Goal: Transaction & Acquisition: Purchase product/service

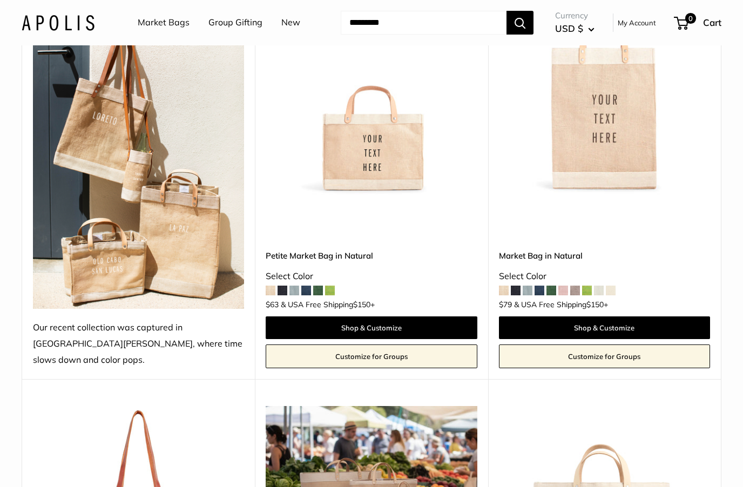
scroll to position [604, 0]
click at [455, 163] on img at bounding box center [371, 89] width 211 height 211
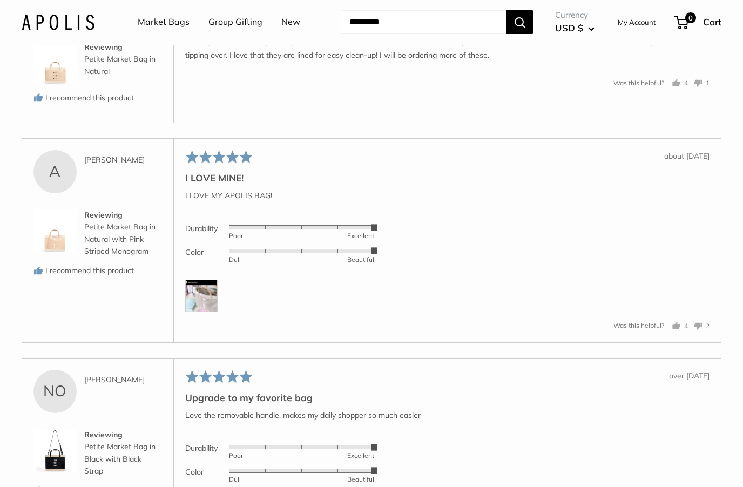
scroll to position [2178, 0]
click at [211, 285] on img at bounding box center [201, 296] width 32 height 32
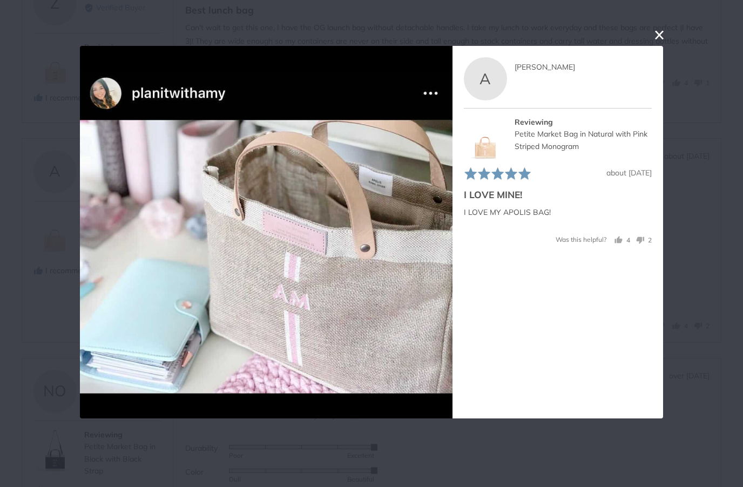
click at [665, 40] on button "close this modal window" at bounding box center [659, 35] width 13 height 13
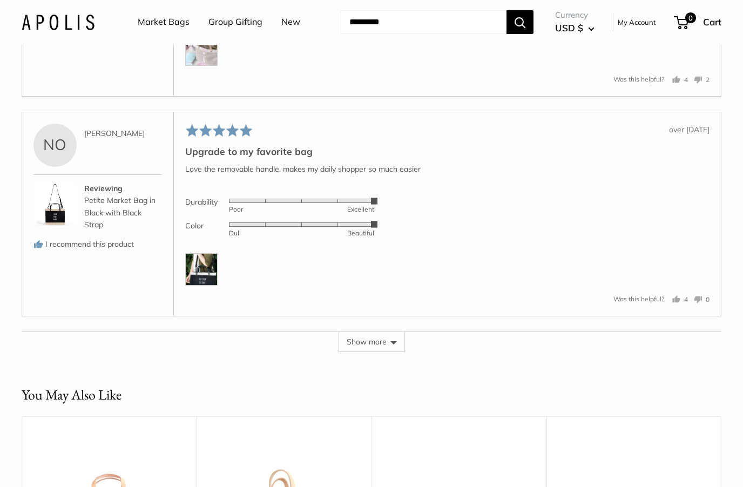
click at [213, 268] on img at bounding box center [201, 270] width 32 height 32
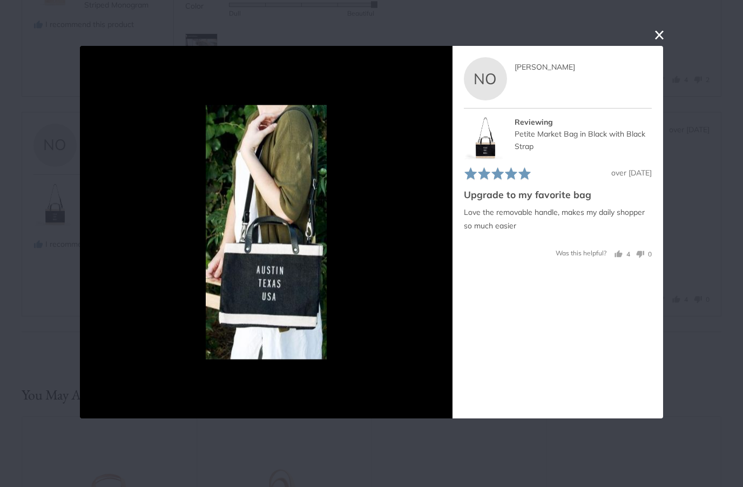
click at [661, 42] on button "close this modal window" at bounding box center [659, 35] width 13 height 13
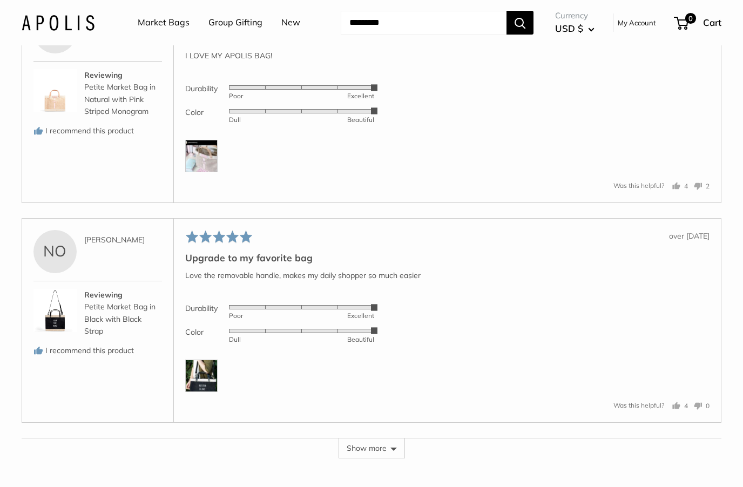
scroll to position [2316, 0]
click at [111, 97] on div "Petite Market Bag in Natural with Pink Striped Monogram" at bounding box center [123, 100] width 78 height 36
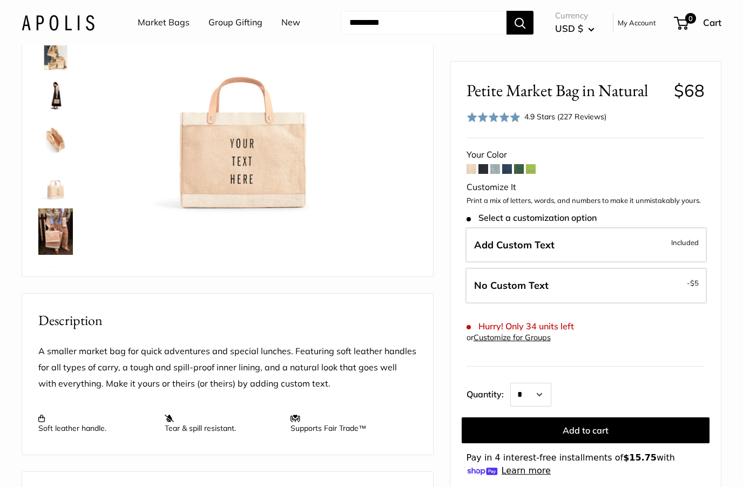
scroll to position [154, 0]
click at [53, 225] on img at bounding box center [55, 232] width 35 height 46
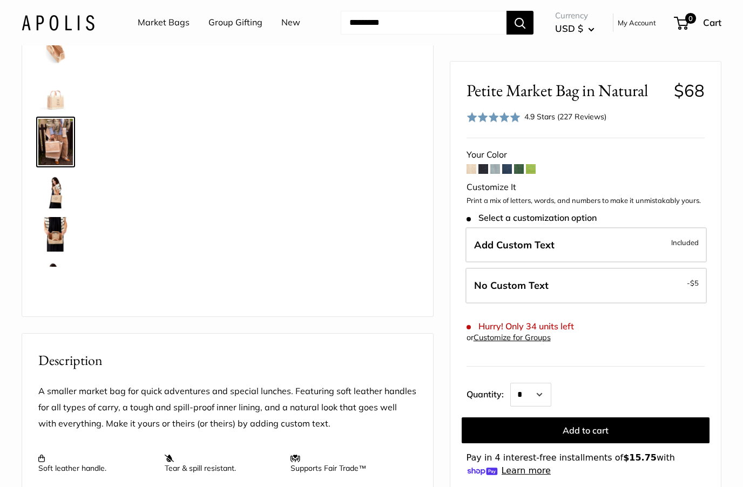
scroll to position [126, 0]
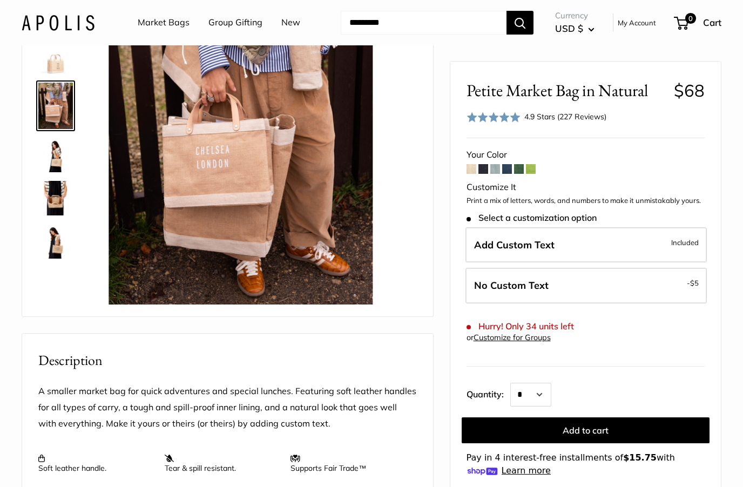
click at [56, 151] on img at bounding box center [55, 155] width 35 height 35
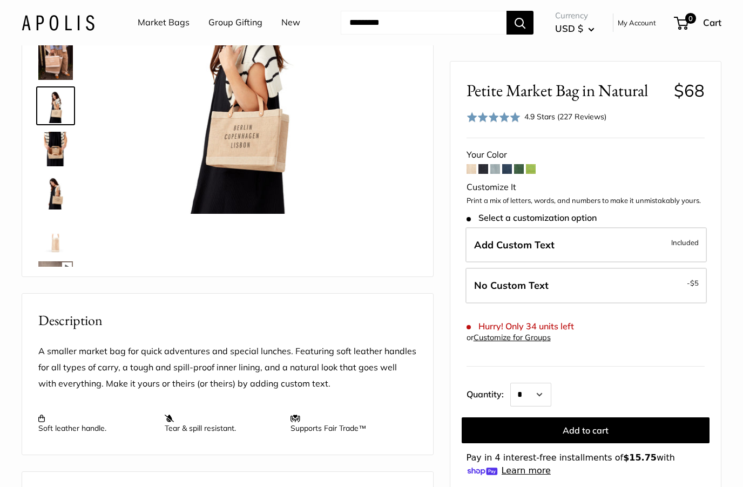
click at [55, 161] on img at bounding box center [55, 149] width 35 height 35
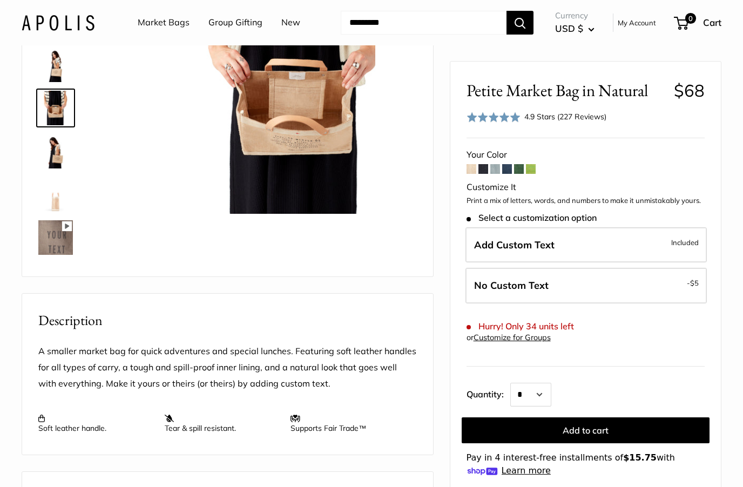
scroll to position [218, 0]
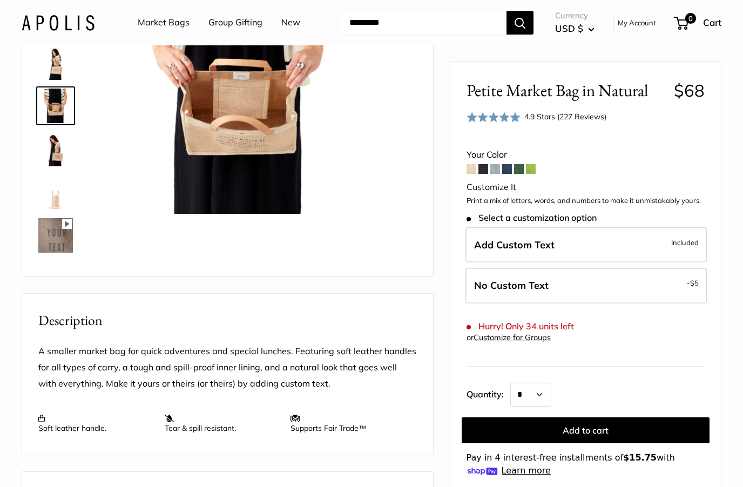
click at [53, 152] on img at bounding box center [55, 149] width 35 height 35
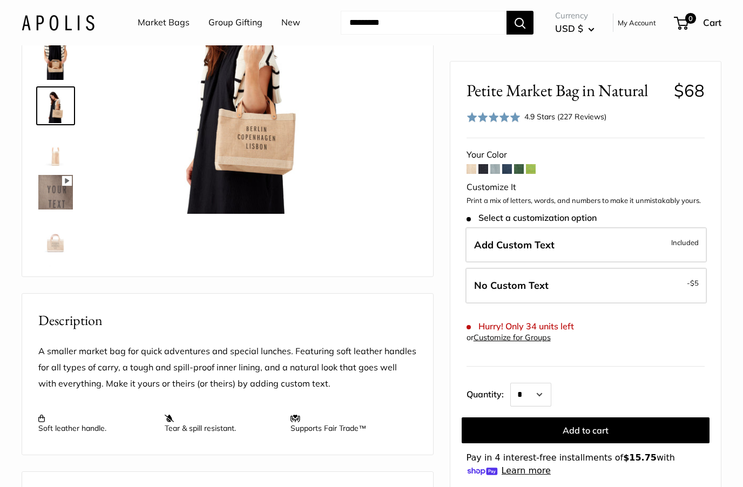
click at [53, 150] on img at bounding box center [55, 149] width 35 height 35
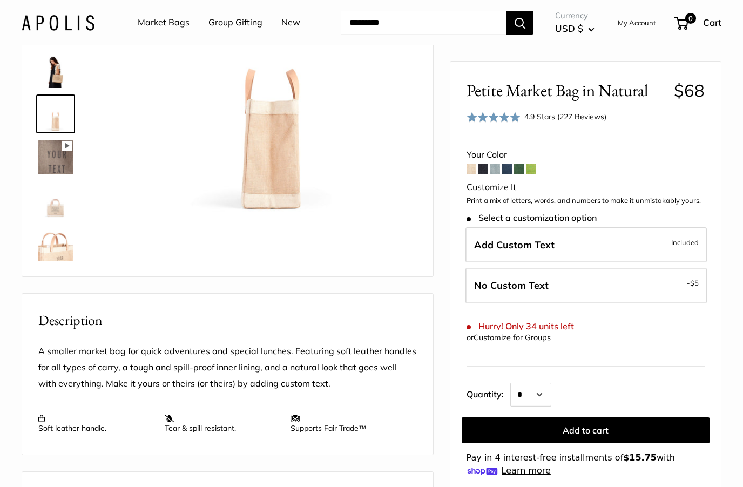
scroll to position [305, 0]
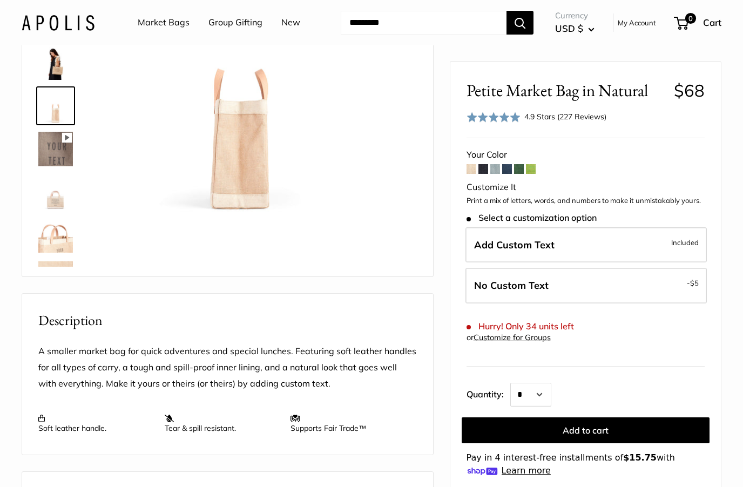
click at [56, 199] on img at bounding box center [55, 192] width 35 height 35
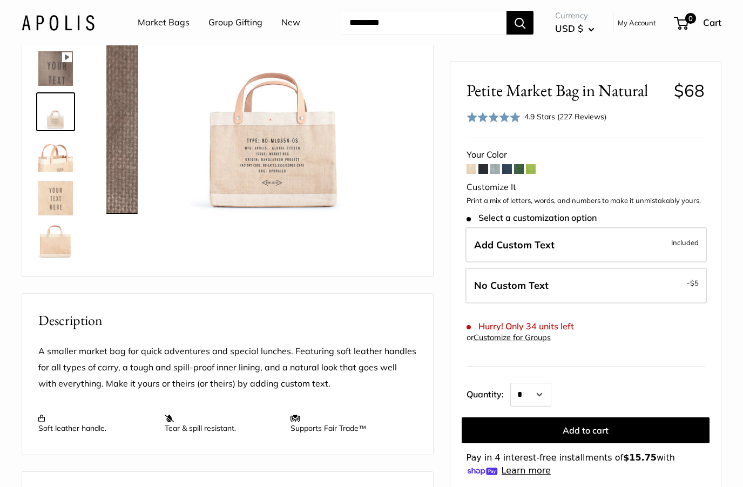
scroll to position [391, 0]
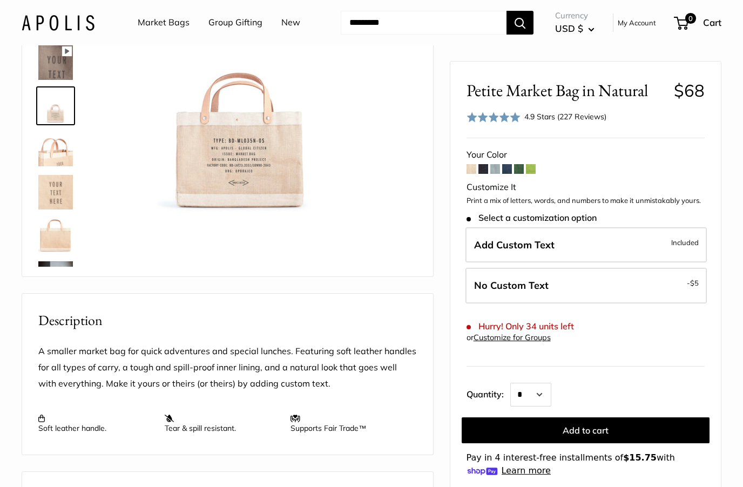
click at [52, 187] on img at bounding box center [55, 192] width 35 height 35
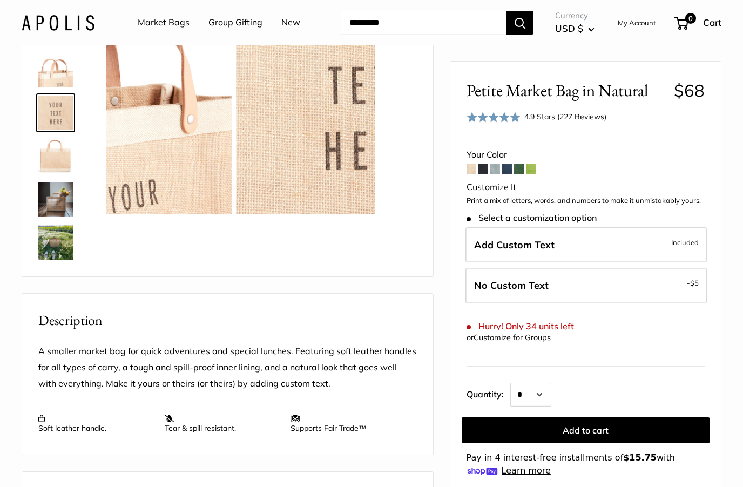
scroll to position [477, 0]
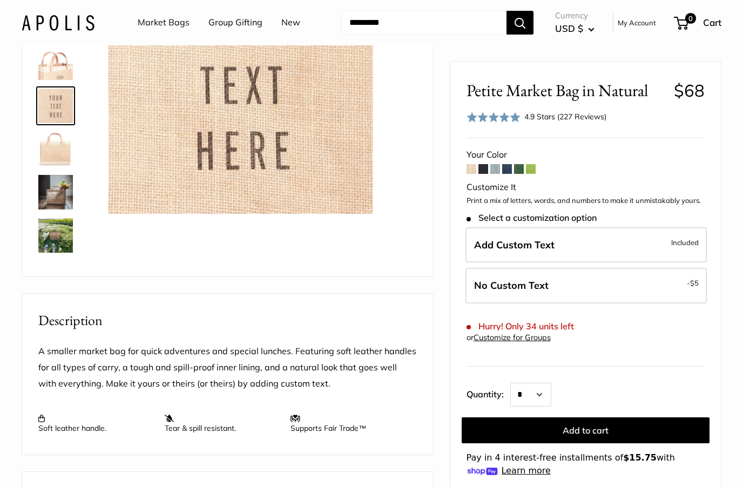
click at [52, 158] on img at bounding box center [55, 149] width 35 height 35
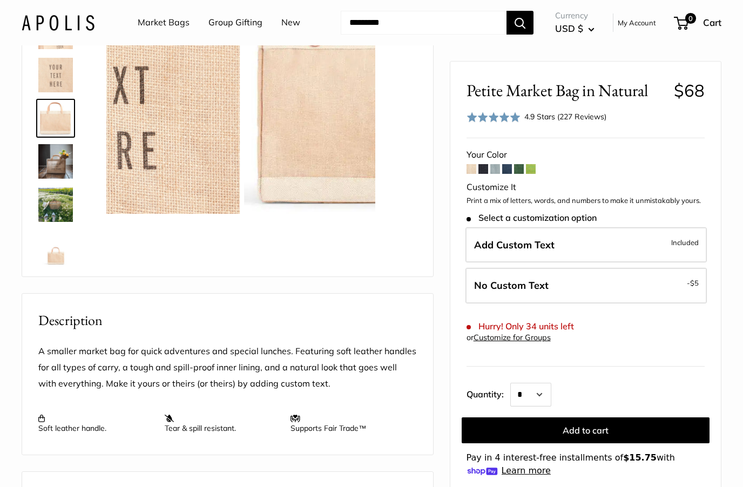
scroll to position [513, 0]
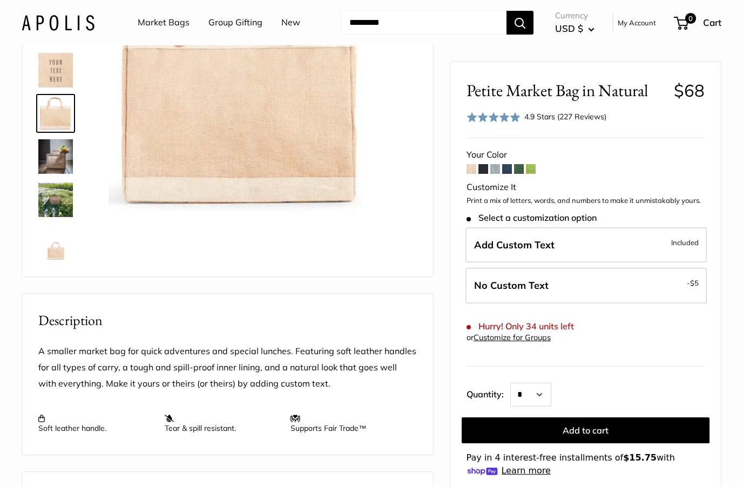
click at [51, 159] on img at bounding box center [55, 156] width 35 height 35
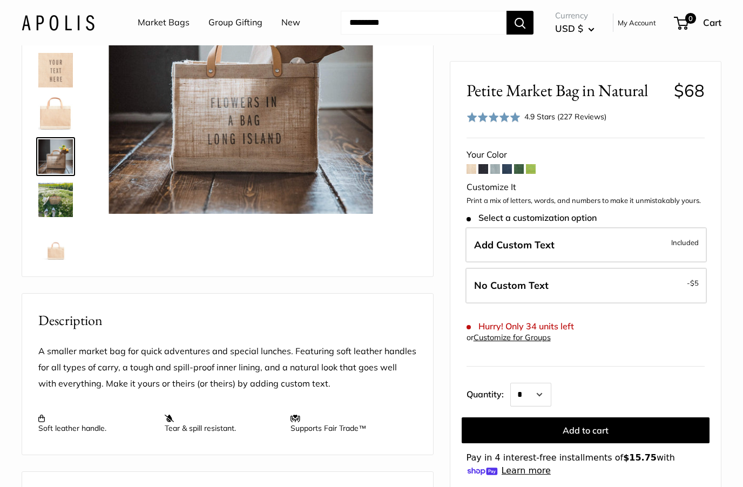
click at [53, 188] on img at bounding box center [55, 199] width 35 height 35
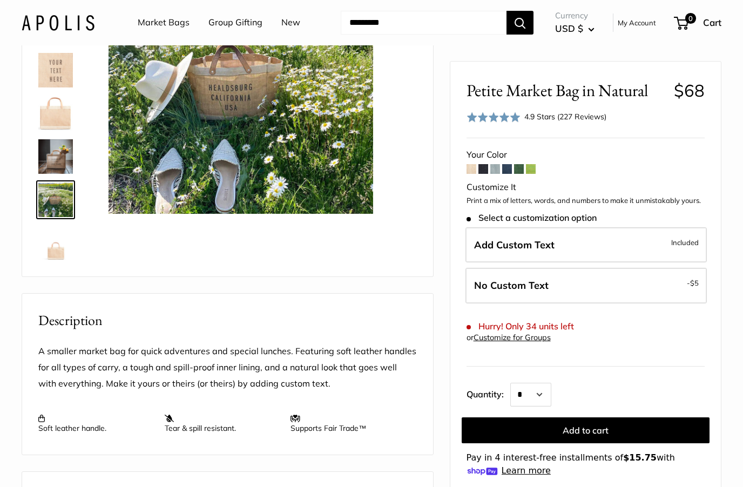
click at [59, 251] on img at bounding box center [55, 243] width 35 height 35
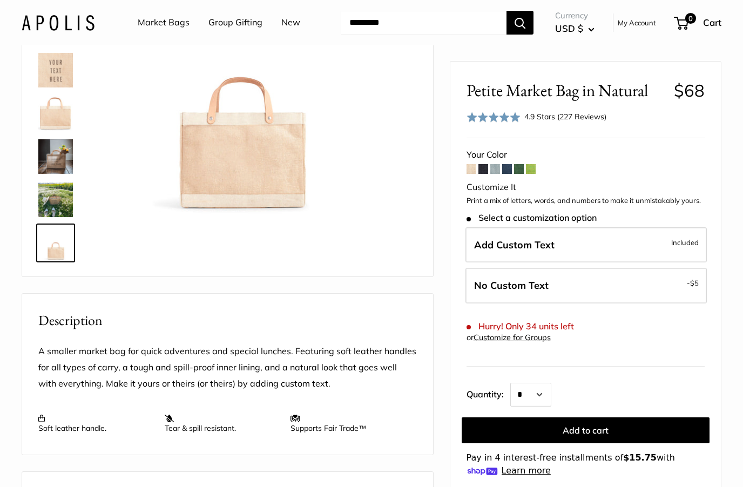
click at [559, 245] on label "Add Custom Text Included" at bounding box center [585, 245] width 241 height 36
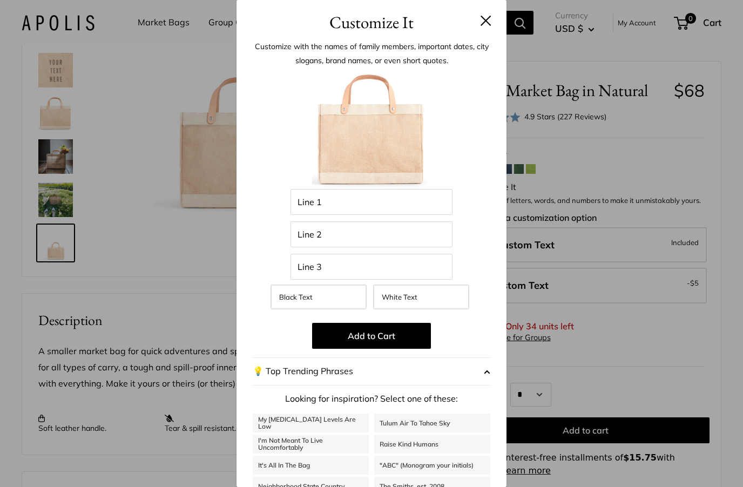
click at [446, 293] on label "White Text" at bounding box center [421, 297] width 96 height 25
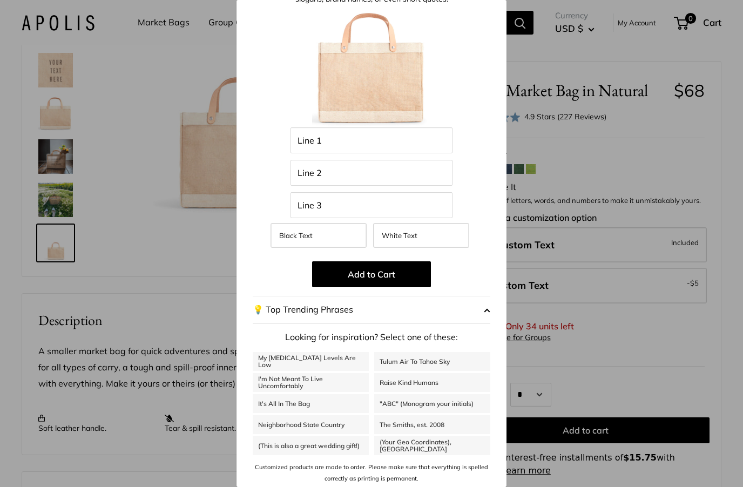
scroll to position [60, 0]
click at [664, 368] on div "Customize It Customize with the names of family members, important dates, city …" at bounding box center [371, 243] width 743 height 487
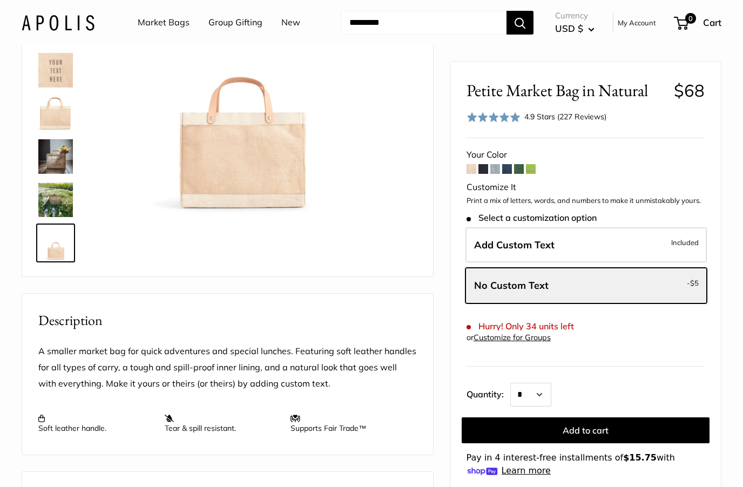
click at [529, 234] on label "Add Custom Text Included" at bounding box center [585, 245] width 241 height 36
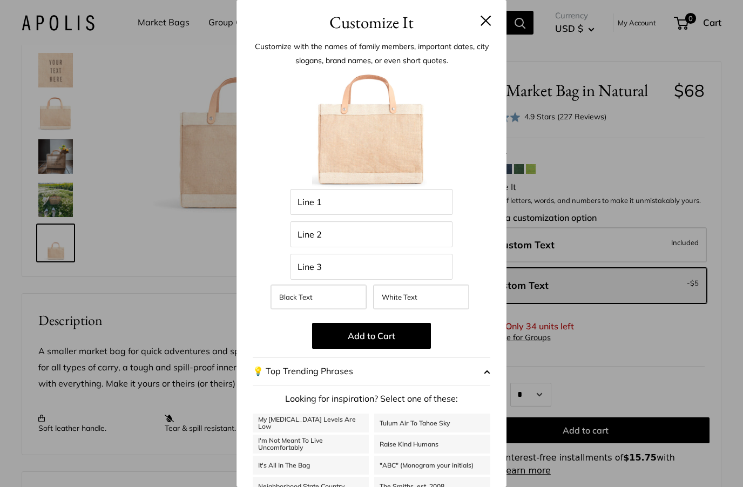
scroll to position [0, 0]
click at [430, 202] on input "Line 1" at bounding box center [371, 202] width 162 height 26
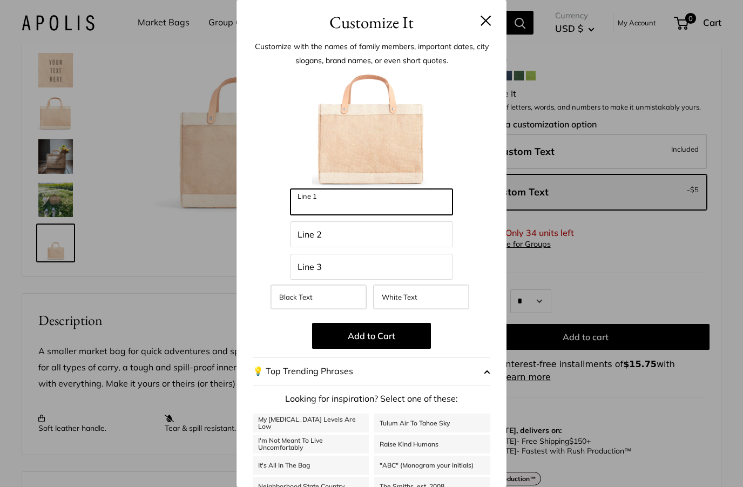
scroll to position [154, 0]
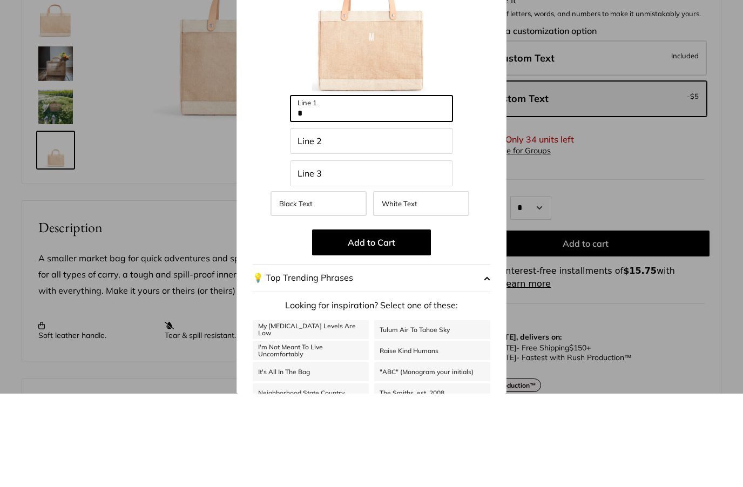
type input "*"
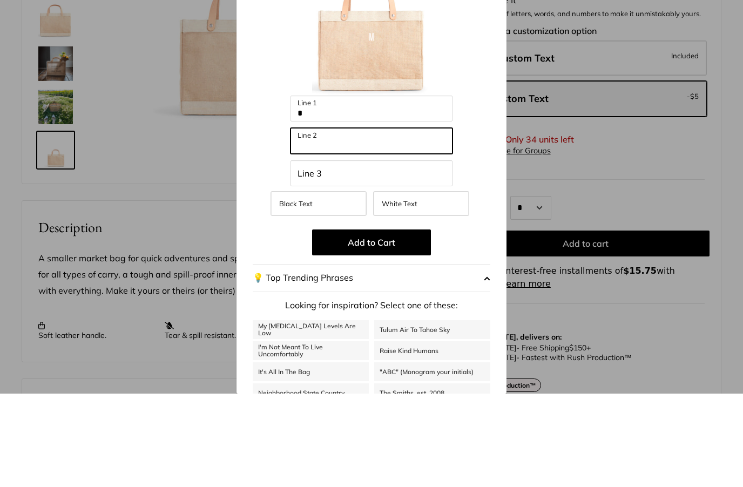
click at [443, 221] on input "Line 2" at bounding box center [371, 234] width 162 height 26
type input "*"
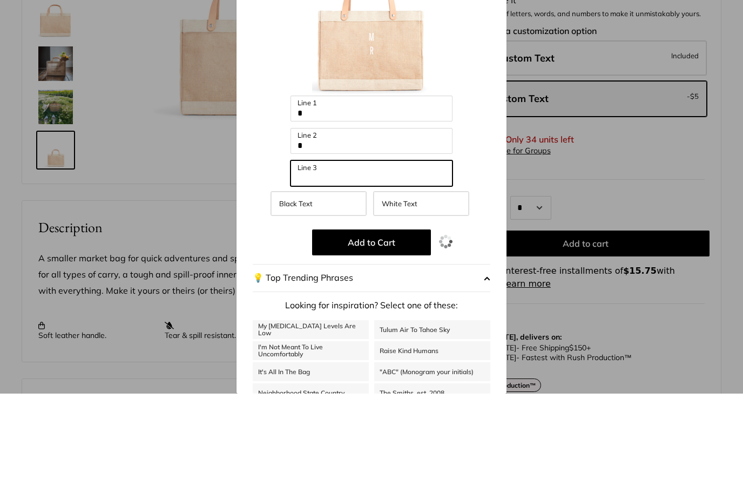
click at [363, 254] on input "Line 3" at bounding box center [371, 267] width 162 height 26
type input "*"
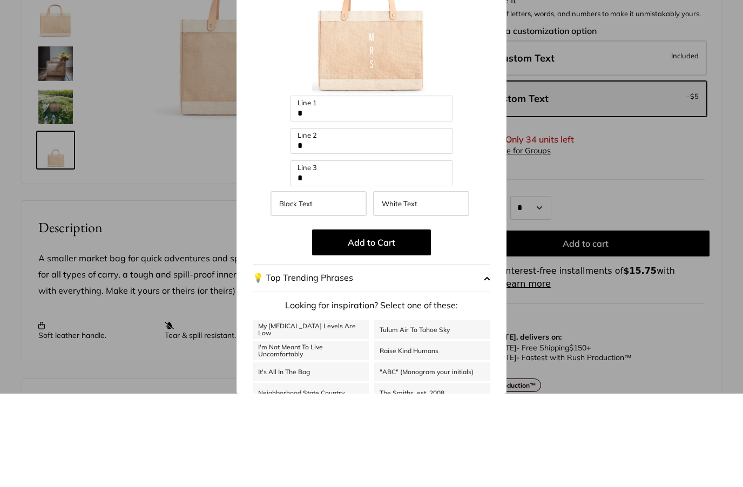
click at [344, 285] on label "Black Text" at bounding box center [319, 297] width 96 height 25
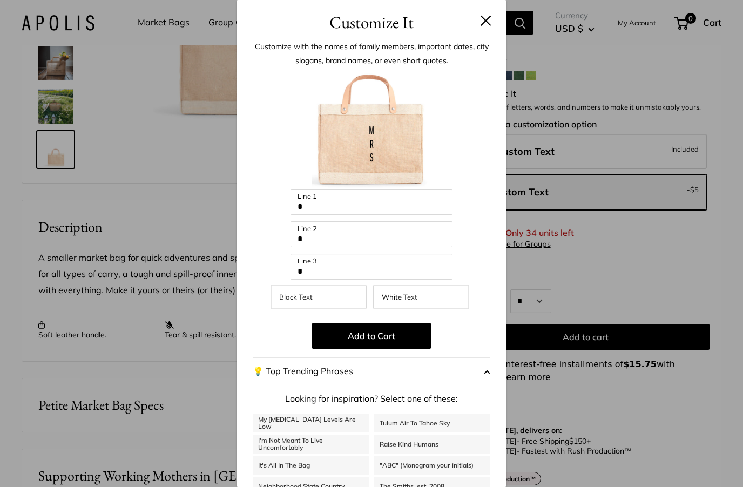
click at [410, 299] on span "White Text" at bounding box center [400, 297] width 36 height 9
click at [488, 24] on button at bounding box center [486, 20] width 11 height 11
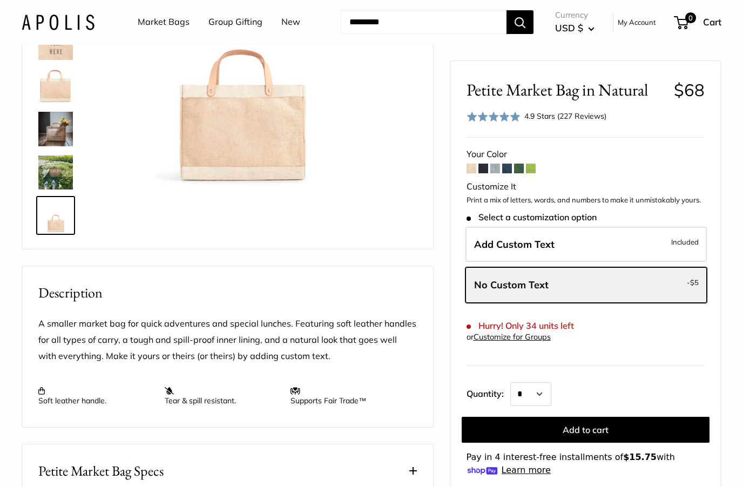
scroll to position [0, 0]
